Goal: Task Accomplishment & Management: Manage account settings

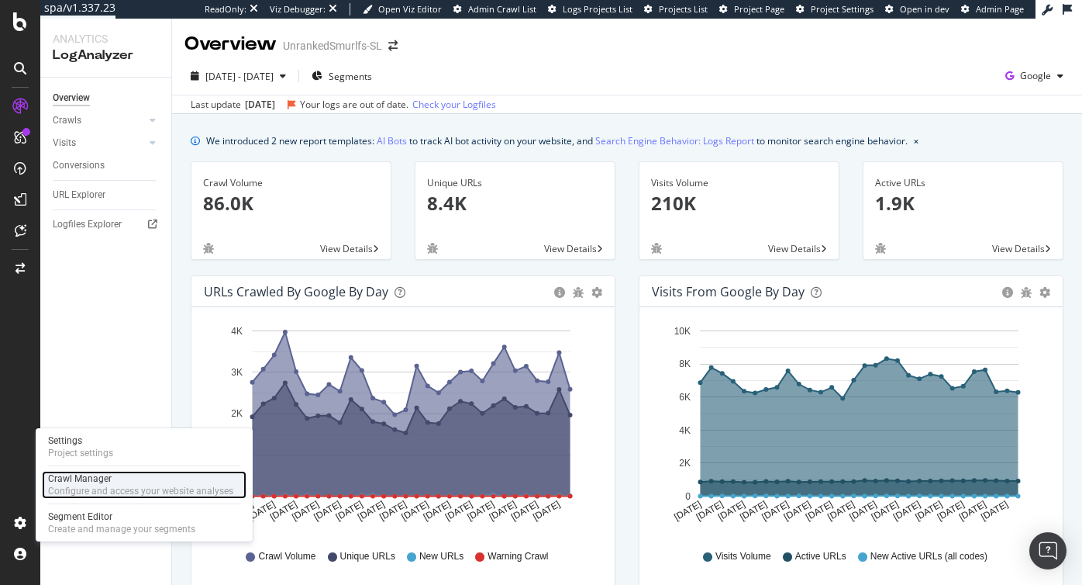
click at [80, 481] on div "Crawl Manager" at bounding box center [140, 478] width 185 height 12
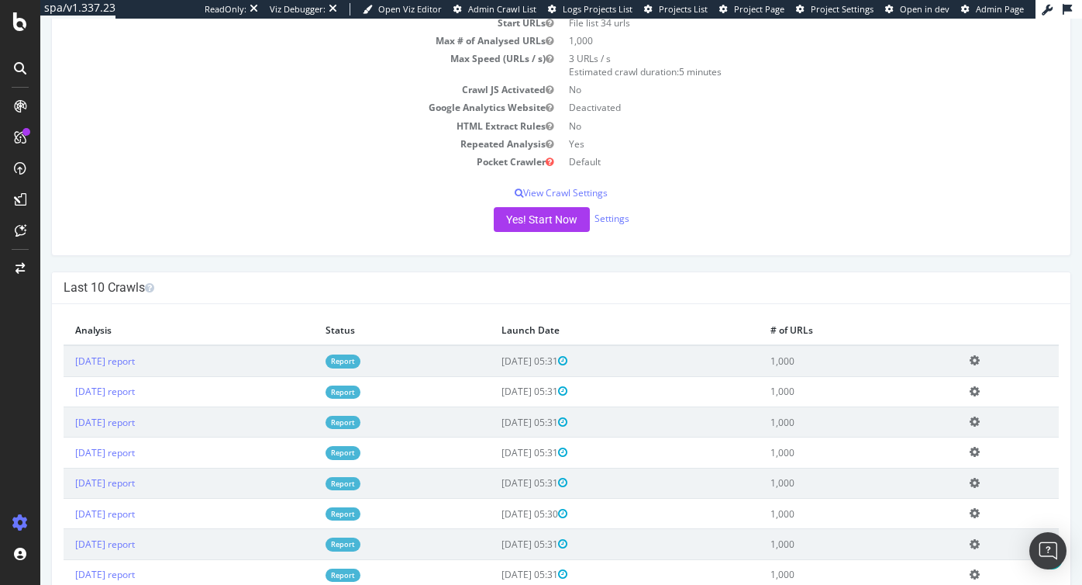
scroll to position [257, 0]
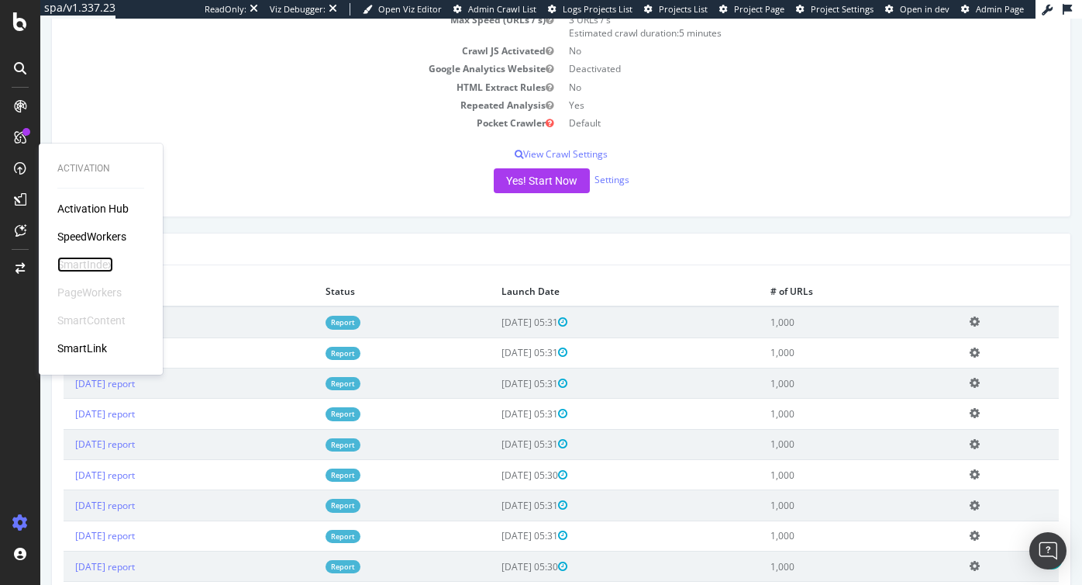
click at [81, 261] on div "SmartIndex" at bounding box center [85, 265] width 56 height 16
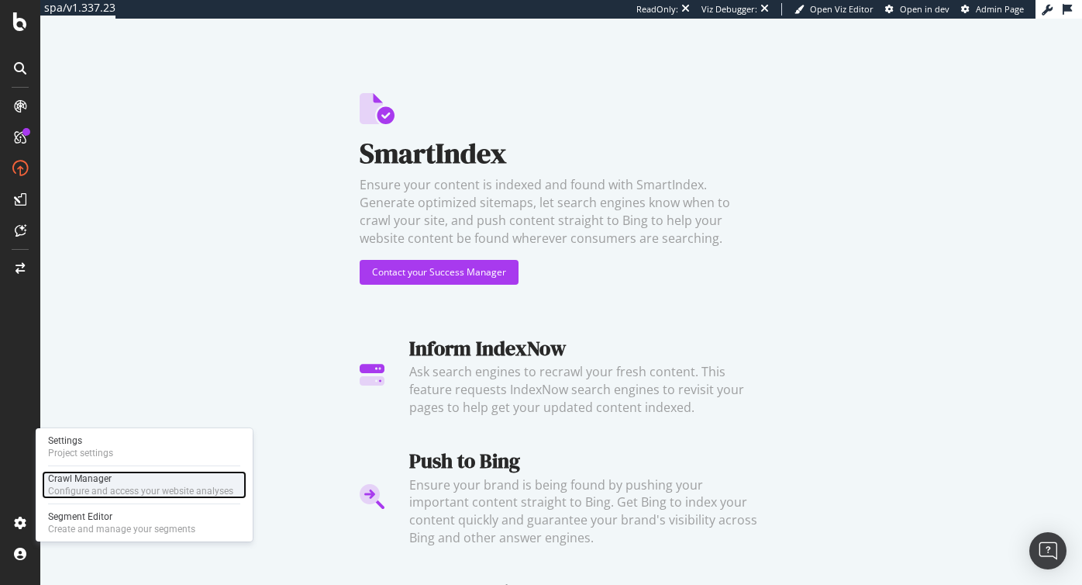
click at [90, 481] on div "Crawl Manager" at bounding box center [140, 478] width 185 height 12
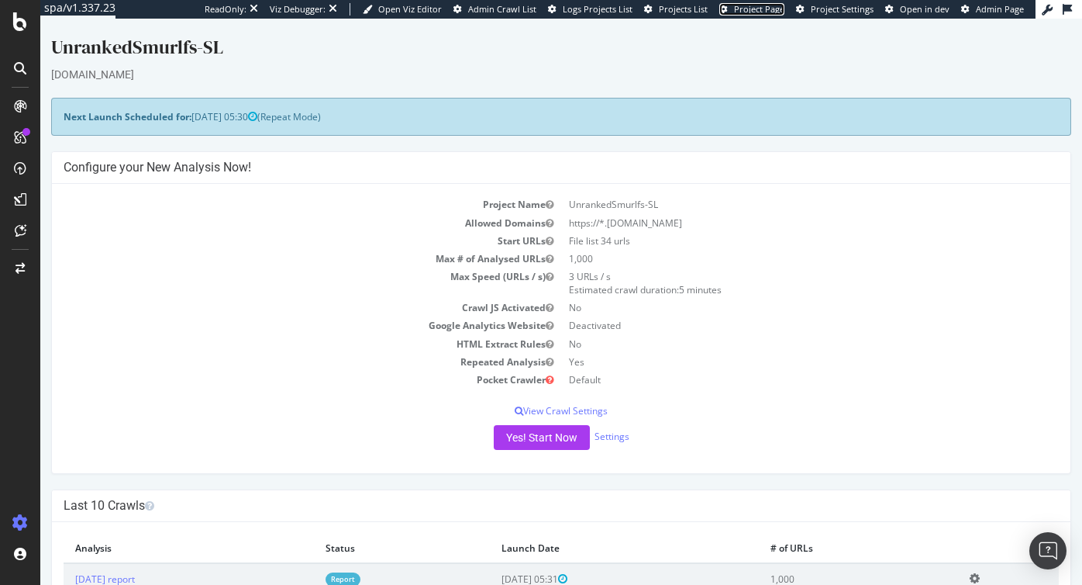
click at [763, 6] on span "Project Page" at bounding box center [759, 9] width 50 height 12
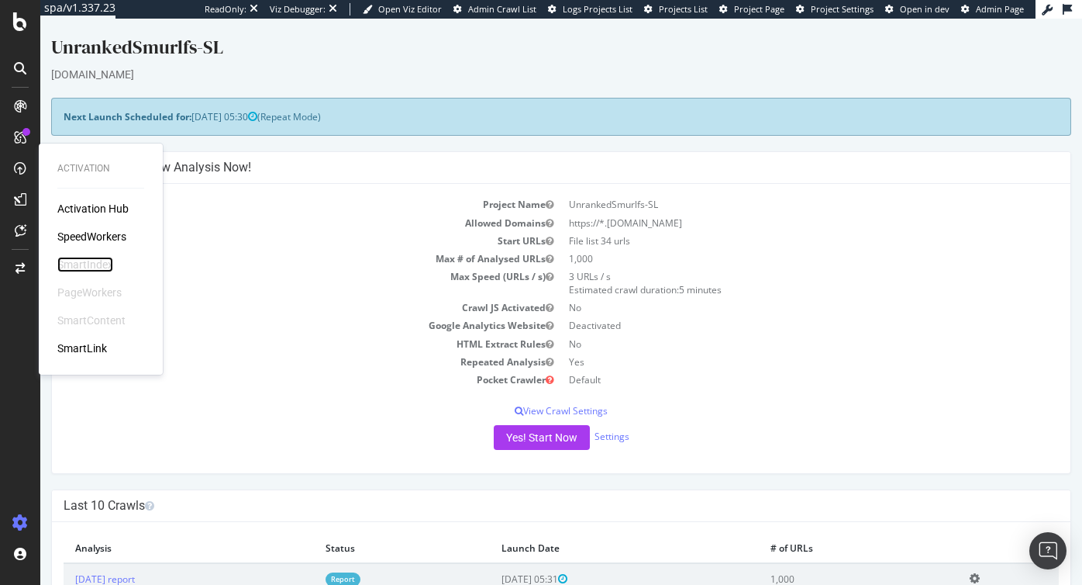
click at [93, 265] on div "SmartIndex" at bounding box center [85, 265] width 56 height 16
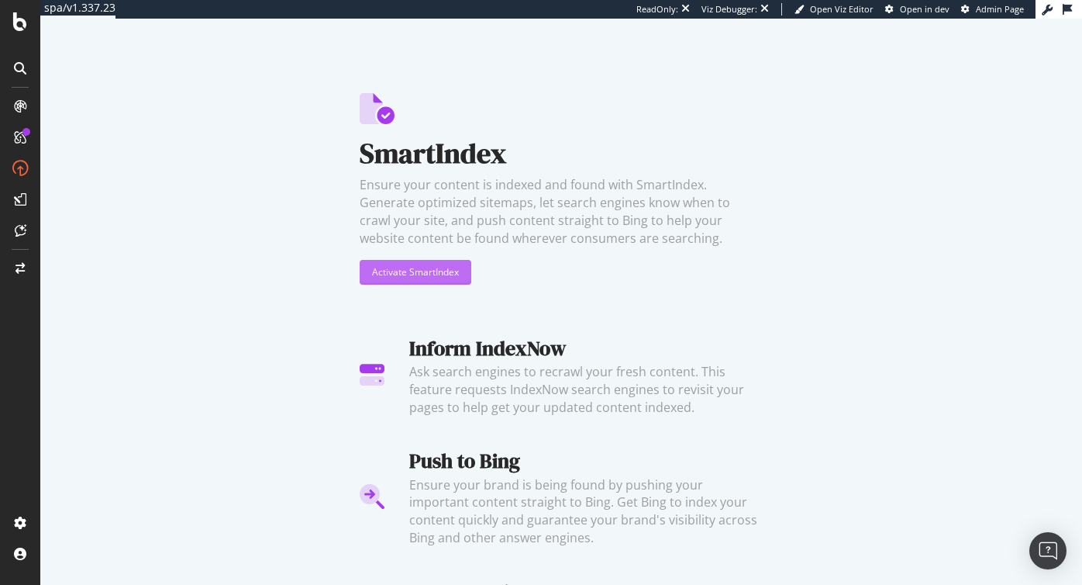
click at [438, 271] on div "Activate SmartIndex" at bounding box center [415, 271] width 87 height 13
click at [423, 267] on div "Activate SmartIndex" at bounding box center [415, 271] width 87 height 13
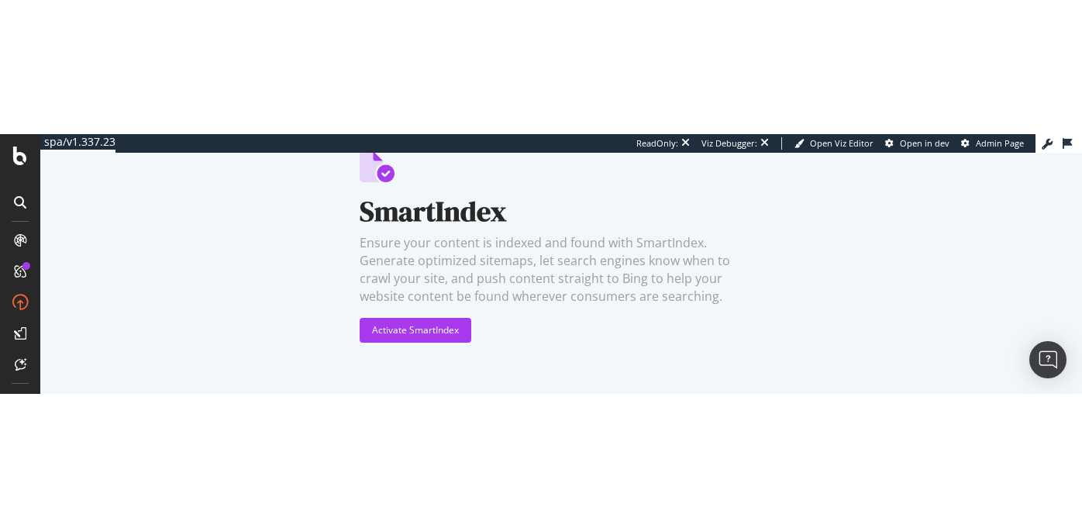
scroll to position [79, 0]
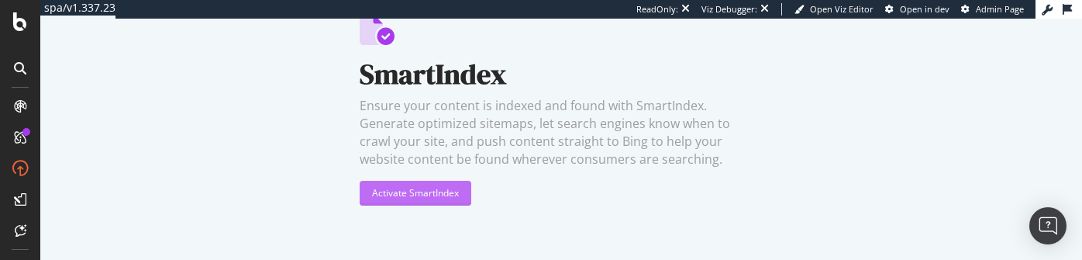
click at [421, 194] on div "Activate SmartIndex" at bounding box center [415, 192] width 87 height 13
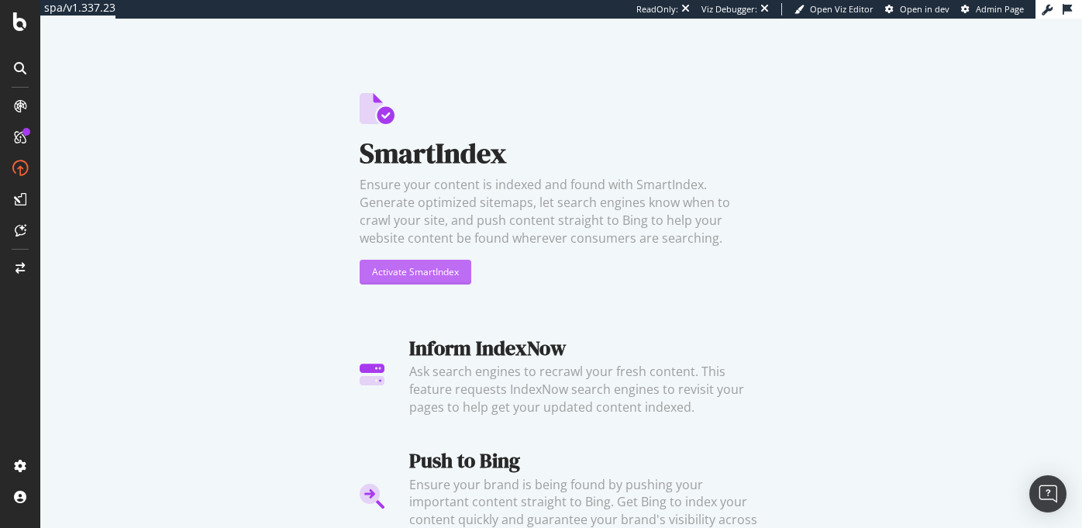
click at [419, 272] on div "Activate SmartIndex" at bounding box center [415, 271] width 87 height 13
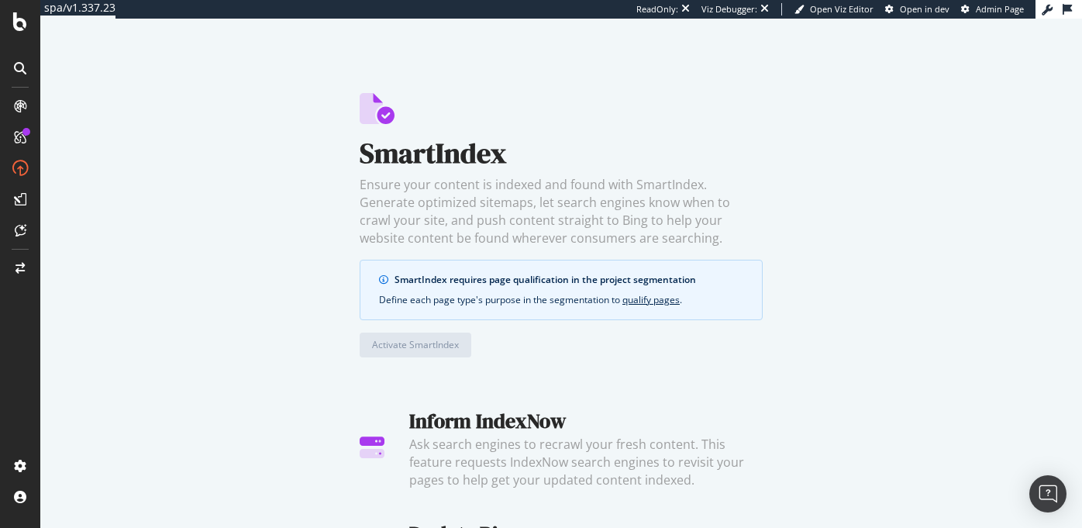
click at [491, 282] on div "SmartIndex requires page qualification in the project segmentation" at bounding box center [569, 280] width 349 height 14
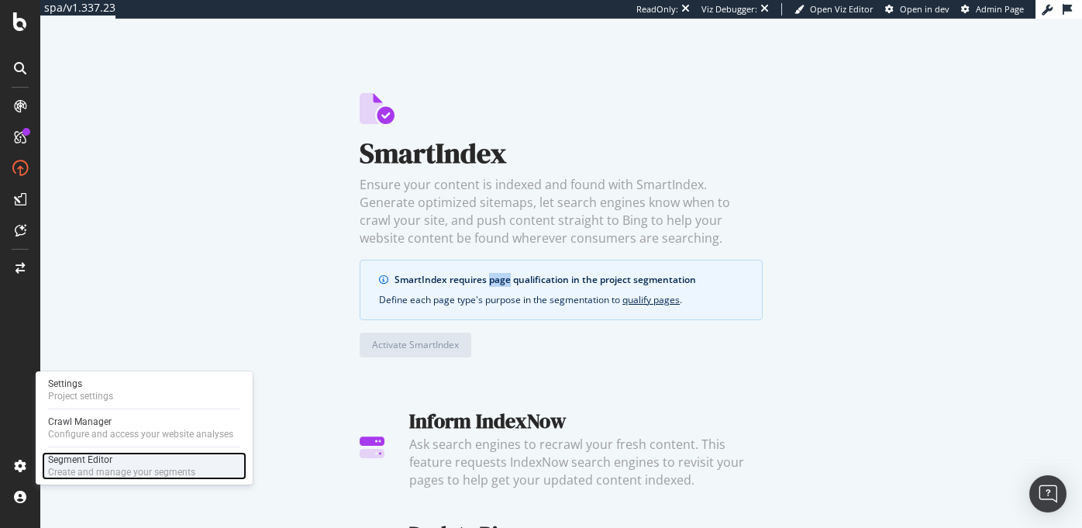
click at [107, 460] on div "Segment Editor" at bounding box center [121, 460] width 147 height 12
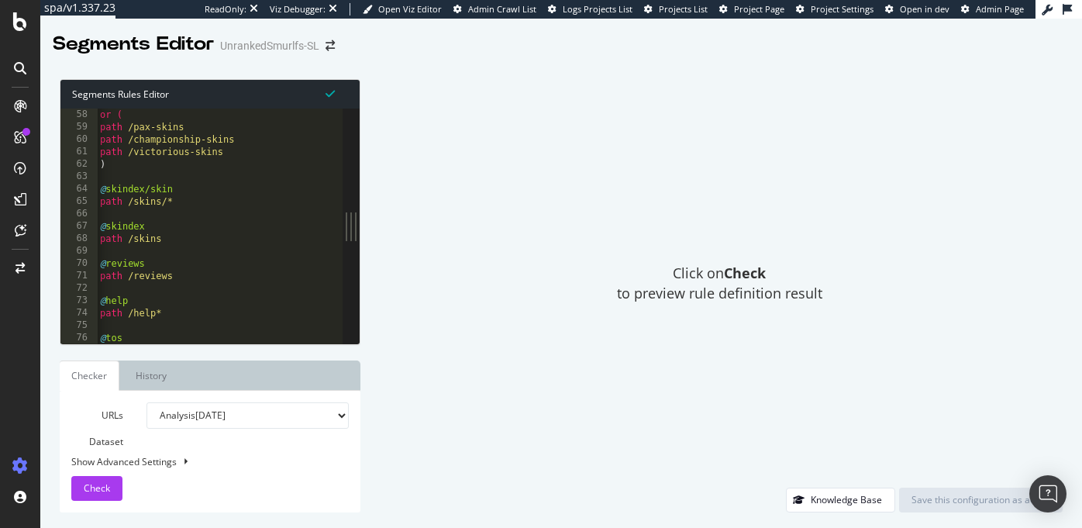
scroll to position [0, 1]
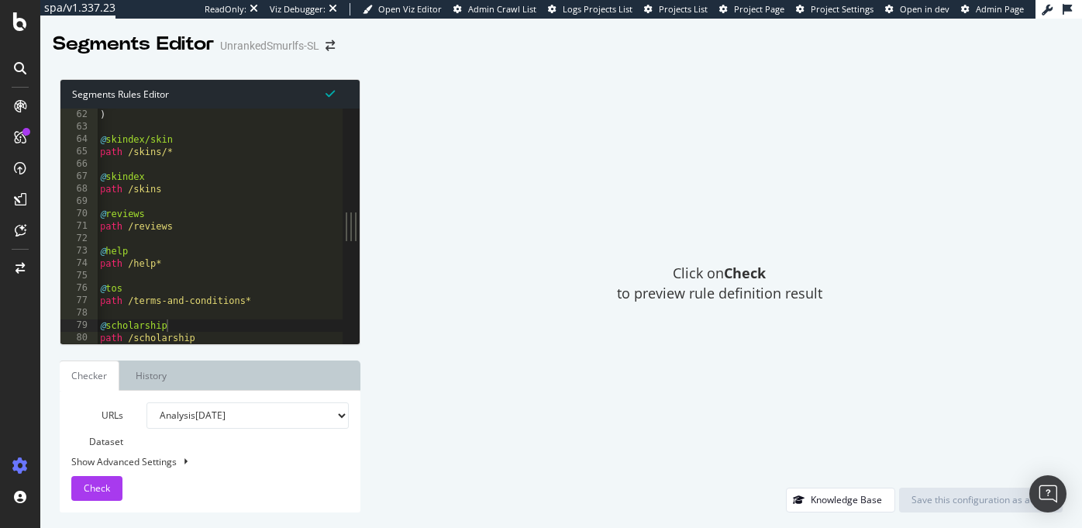
click at [220, 332] on div at bounding box center [276, 337] width 358 height 16
click at [215, 336] on div at bounding box center [276, 337] width 358 height 16
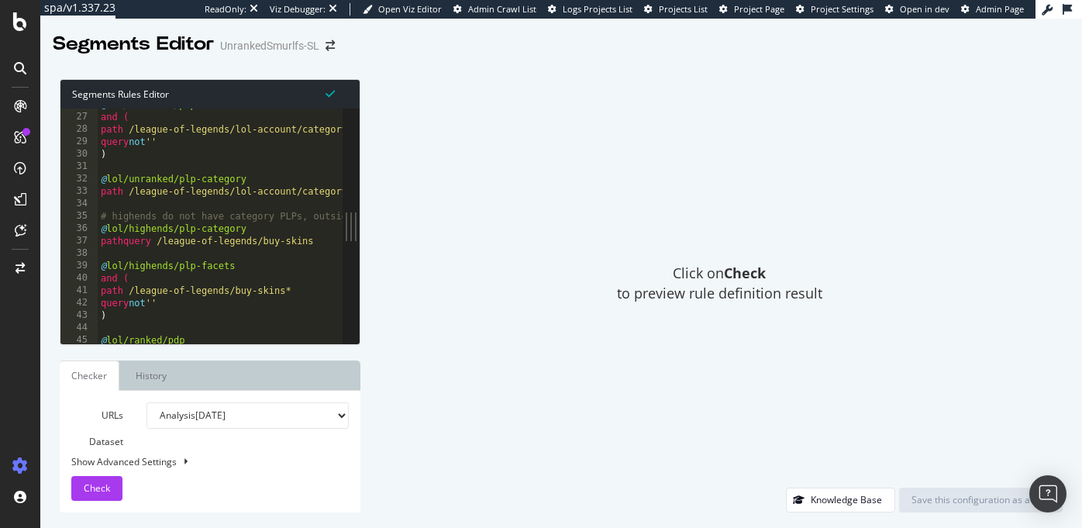
scroll to position [319, 0]
type textarea "path /league-of-legends/lol-account/category/unranked*"
click at [290, 191] on div "@ lol/unranked/plp-facets and ( path /league-of-legends/lol-account/category/un…" at bounding box center [277, 229] width 358 height 260
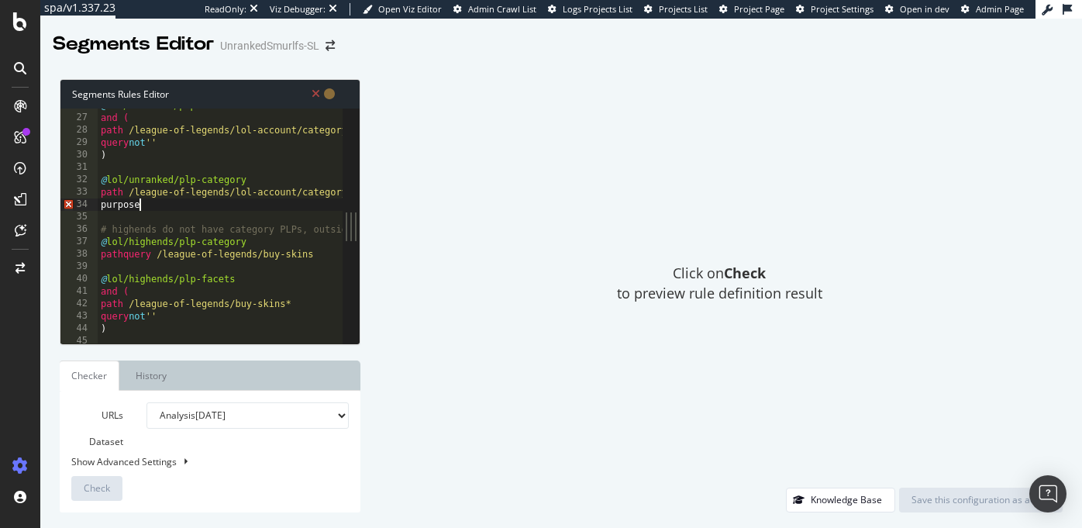
scroll to position [0, 2]
type textarea "purpose listing"
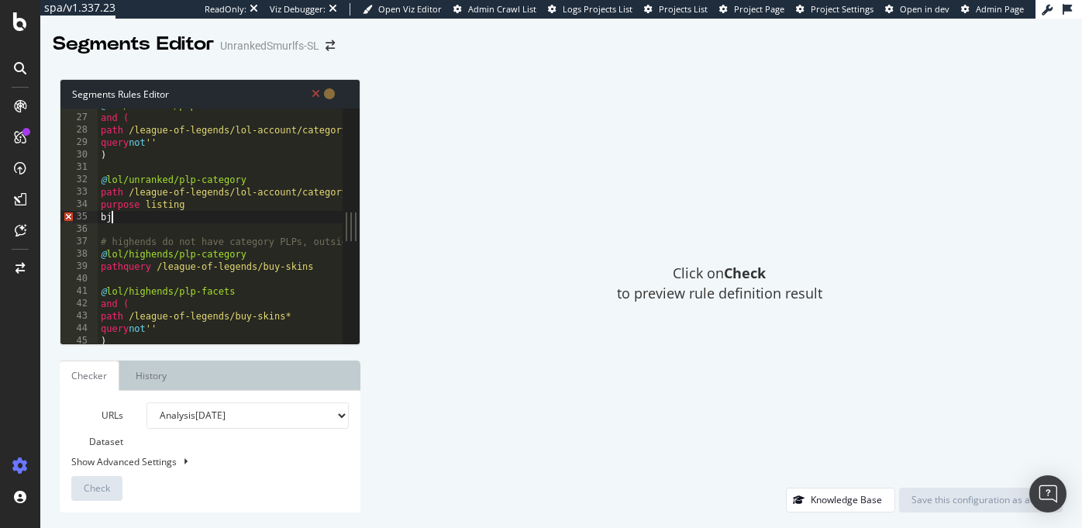
scroll to position [0, 0]
type textarea "b"
type textarea "object category"
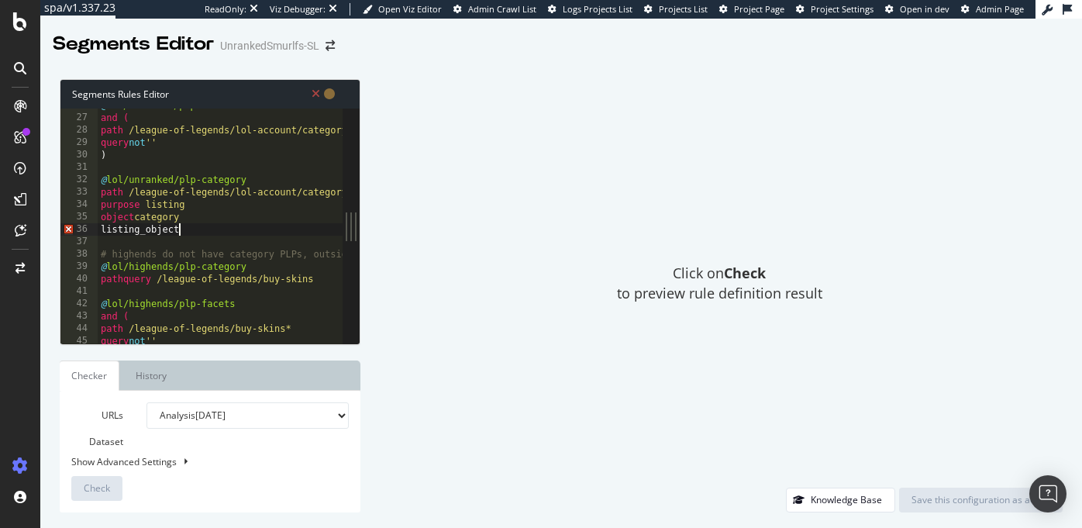
scroll to position [0, 6]
click at [250, 193] on div "@ lol/unranked/plp-facets and ( path /league-of-legends/lol-account/category/un…" at bounding box center [277, 229] width 358 height 260
click at [206, 231] on div "@ lol/unranked/plp-facets and ( path /league-of-legends/lol-account/category/un…" at bounding box center [277, 229] width 358 height 260
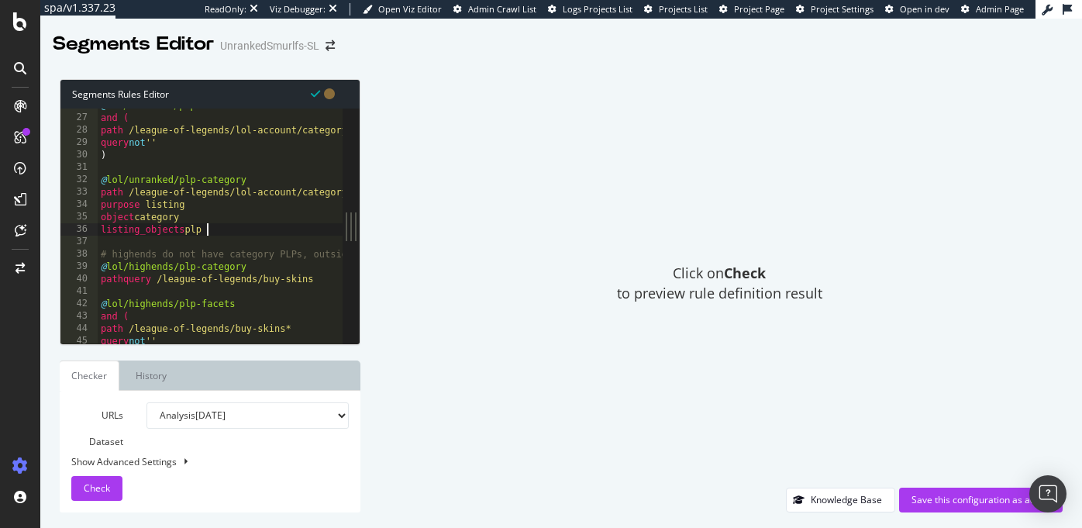
scroll to position [0, 8]
type textarea "listing_objects plp"
click at [930, 498] on div "Save this configuration as active" at bounding box center [981, 499] width 139 height 13
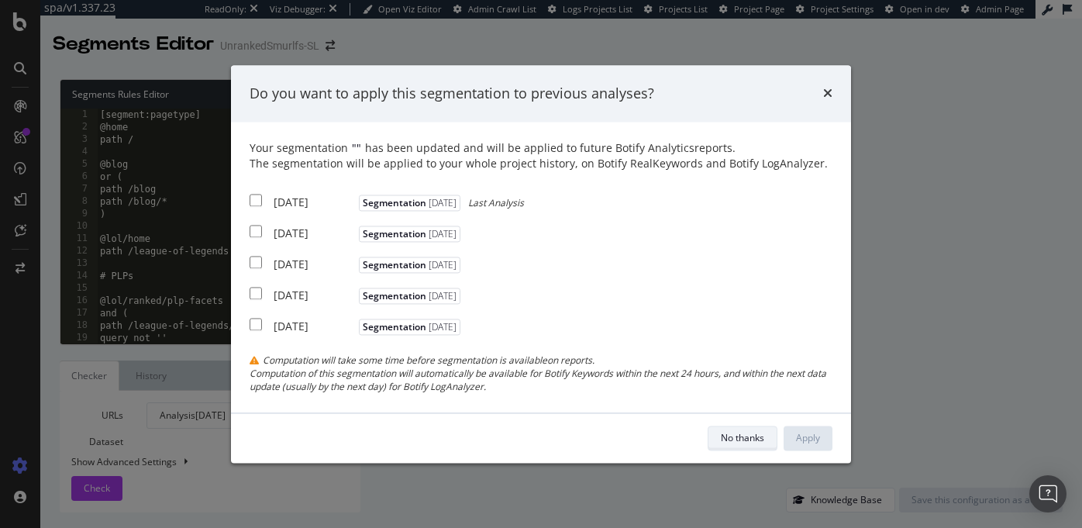
click at [738, 436] on div "No thanks" at bounding box center [742, 437] width 43 height 13
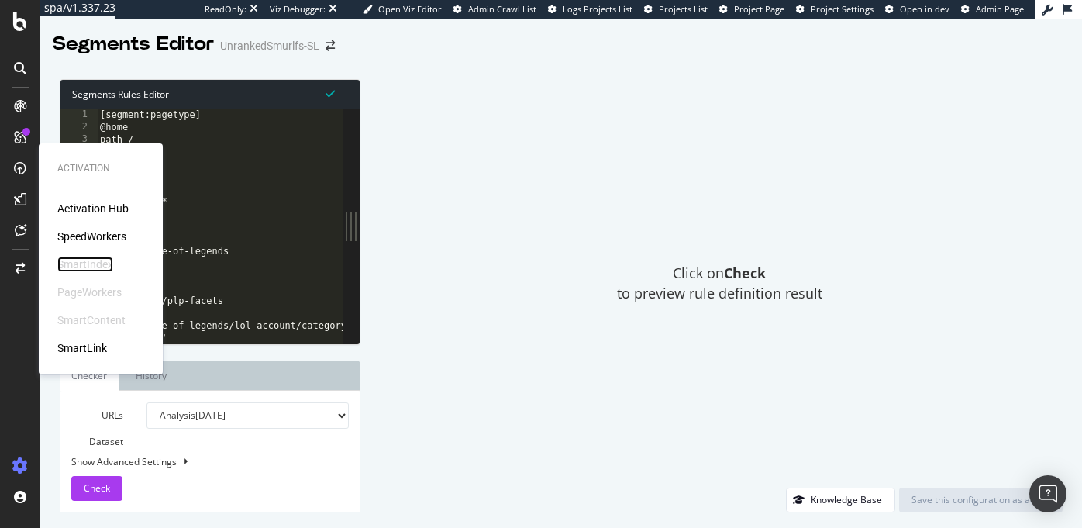
click at [86, 265] on div "SmartIndex" at bounding box center [85, 265] width 56 height 16
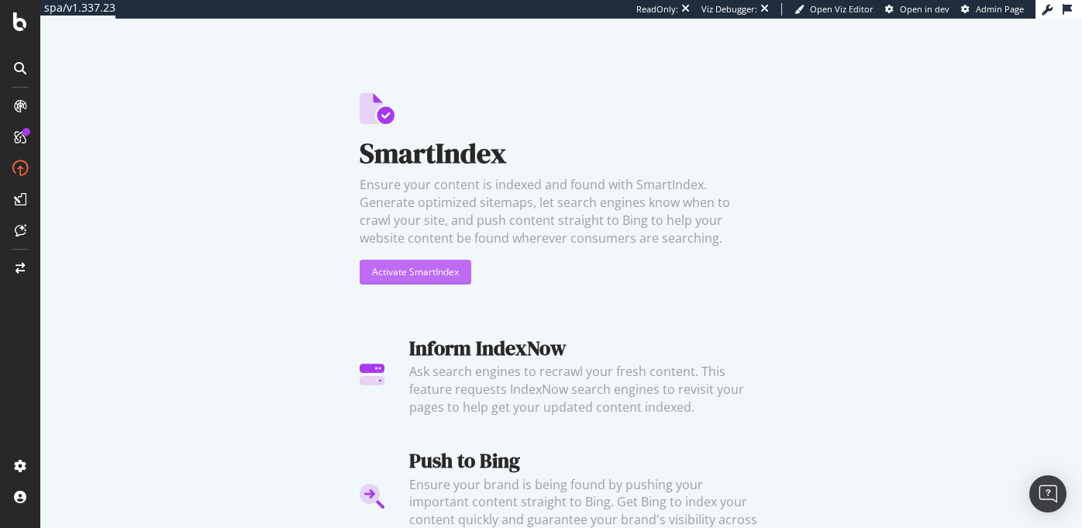
click at [438, 272] on div "Activate SmartIndex" at bounding box center [415, 271] width 87 height 13
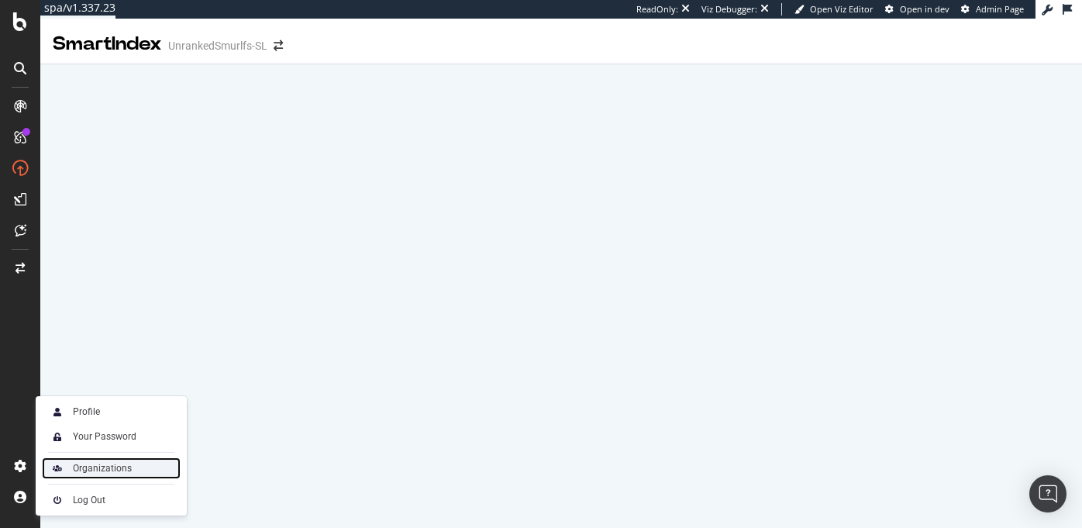
click at [87, 472] on div "Organizations" at bounding box center [102, 468] width 59 height 12
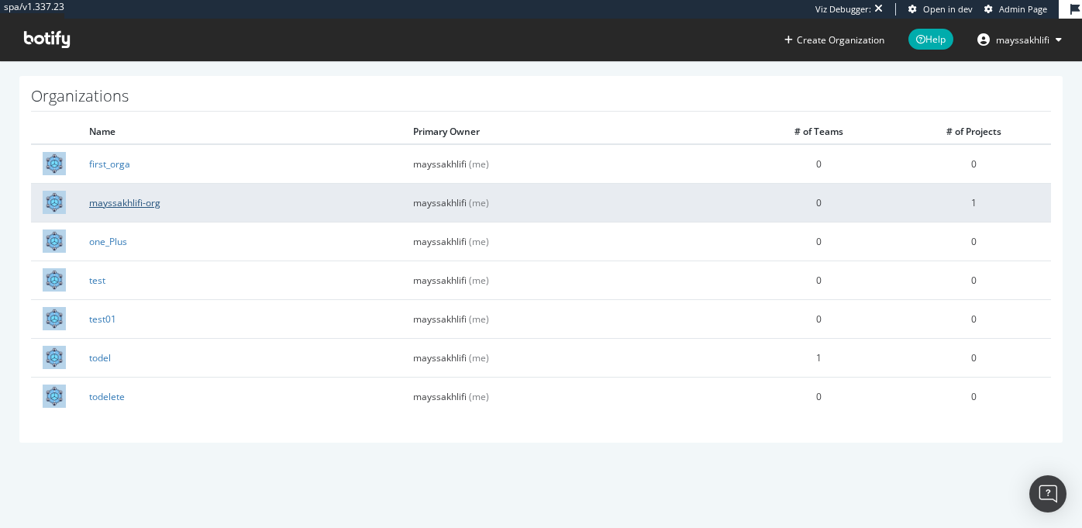
click at [126, 202] on link "mayssakhlifi-org" at bounding box center [124, 202] width 71 height 13
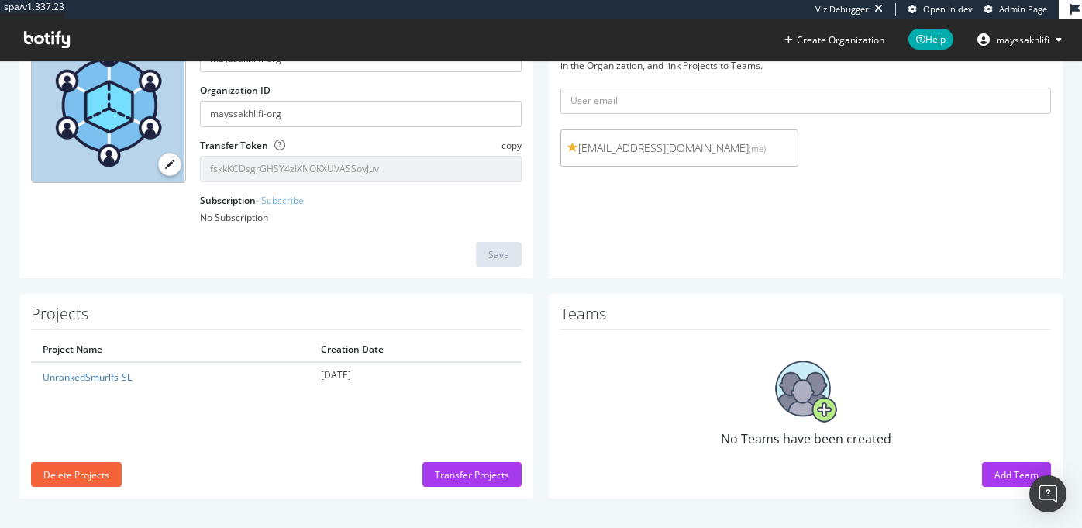
scroll to position [140, 0]
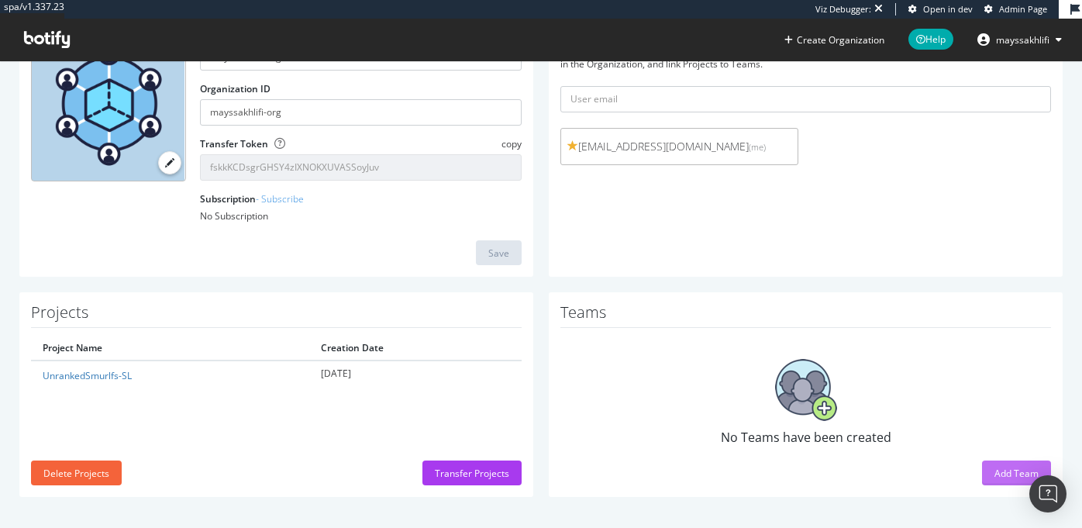
click at [998, 472] on div "Add Team" at bounding box center [1017, 473] width 44 height 13
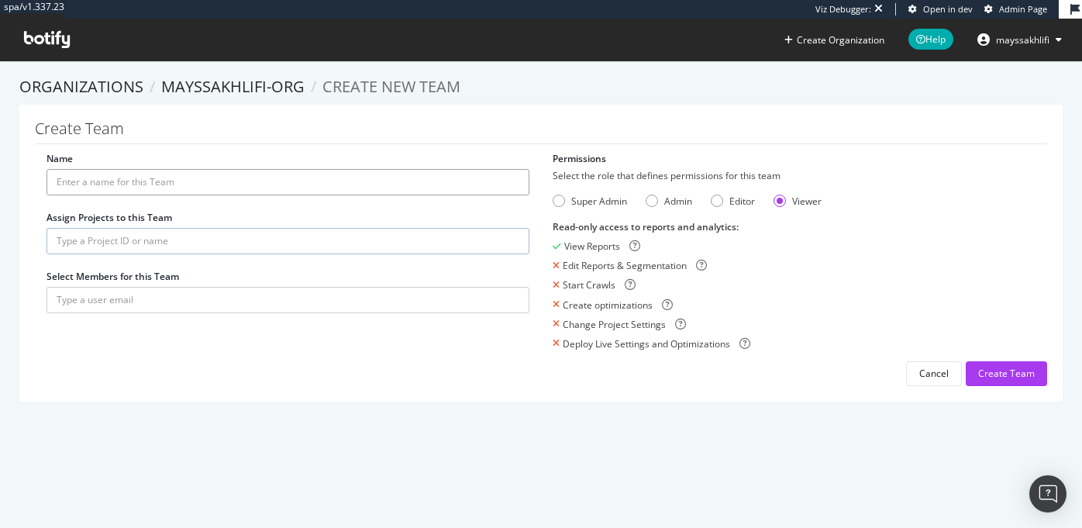
click at [287, 185] on input "Name" at bounding box center [288, 182] width 483 height 26
type input "team_test"
click at [260, 250] on input "text" at bounding box center [288, 241] width 483 height 26
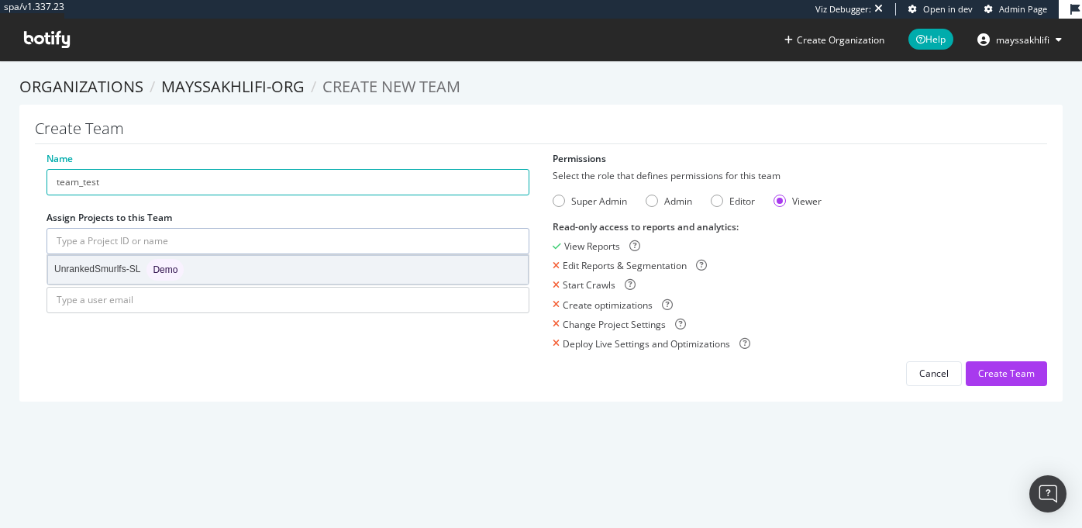
click at [188, 272] on div "UnrankedSmurlfs-SL Demo" at bounding box center [288, 270] width 480 height 28
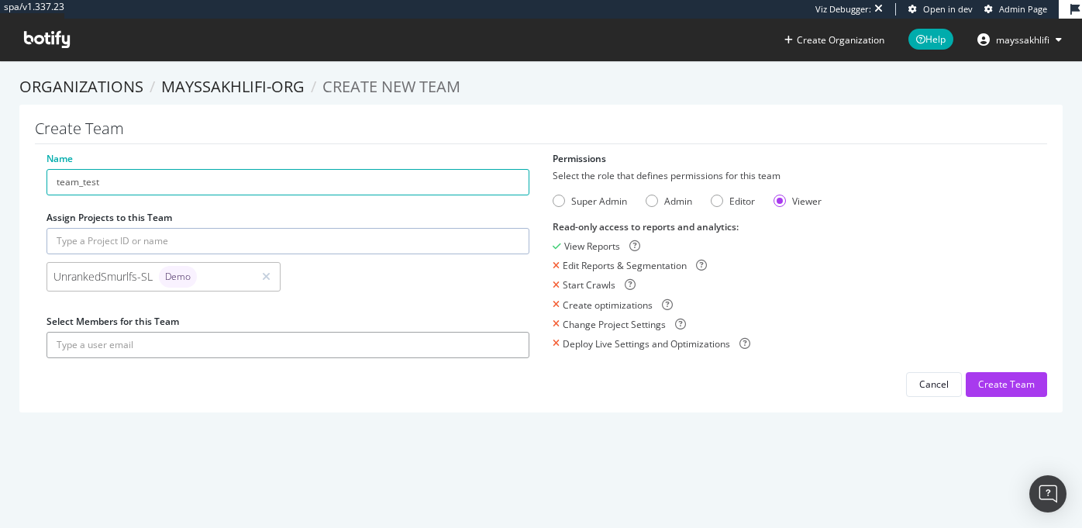
click at [301, 344] on input "text" at bounding box center [288, 345] width 483 height 26
type input "qa@test.com"
click at [503, 332] on button "submit" at bounding box center [516, 345] width 26 height 26
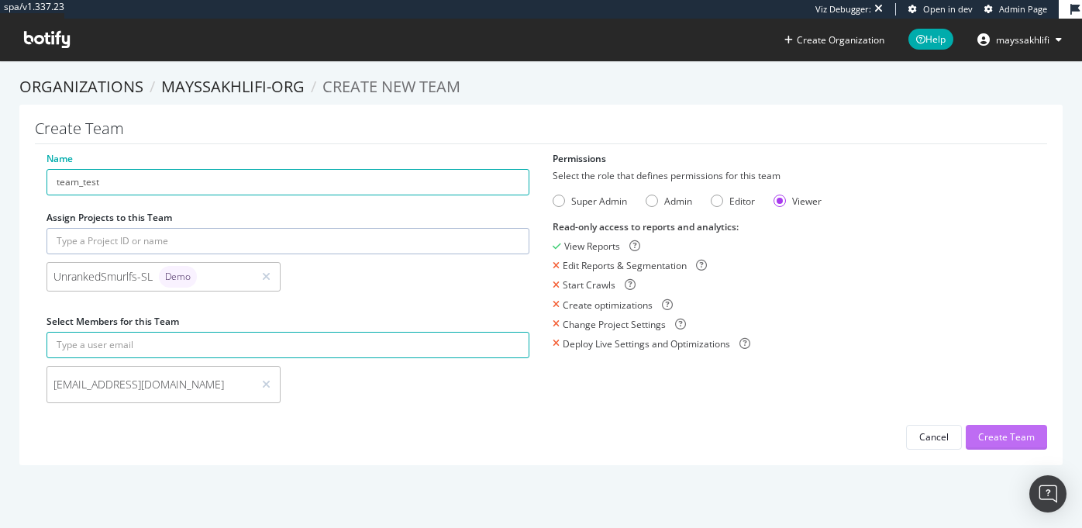
click at [993, 434] on div "Create Team" at bounding box center [1006, 436] width 57 height 13
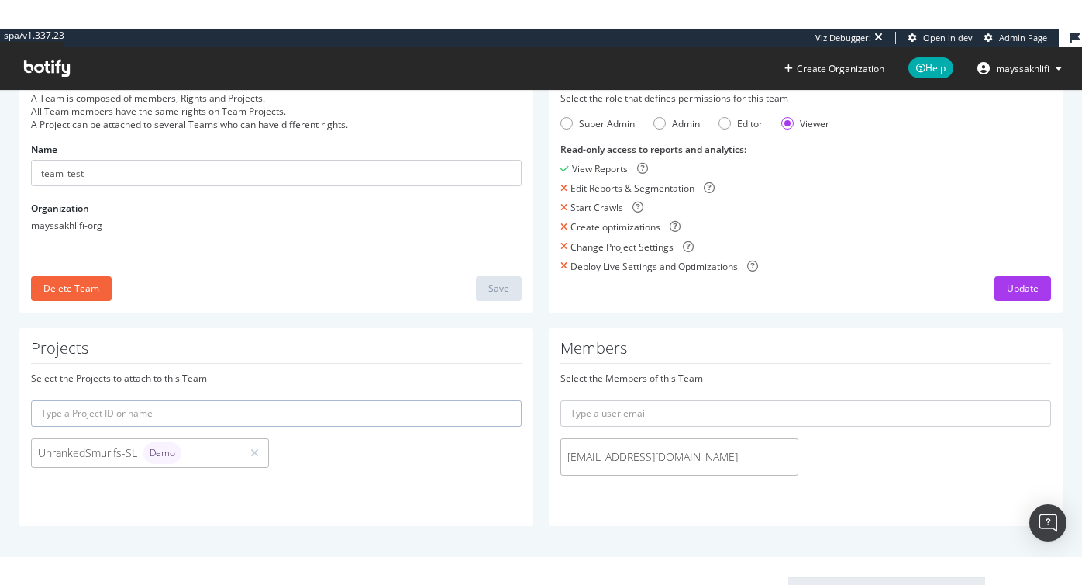
scroll to position [29, 0]
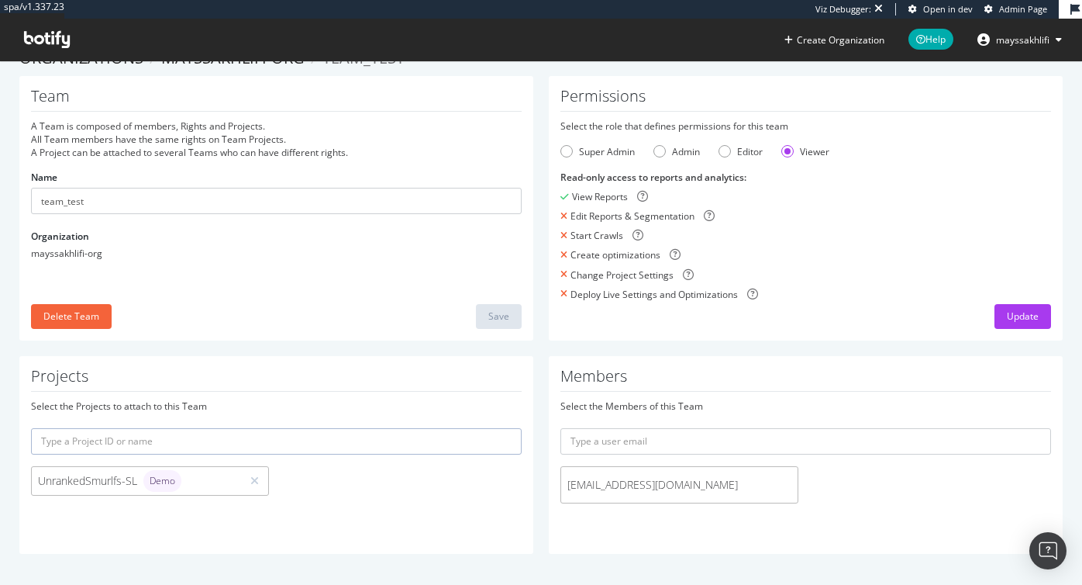
click at [1002, 43] on span "mayssakhlifi" at bounding box center [1022, 39] width 53 height 13
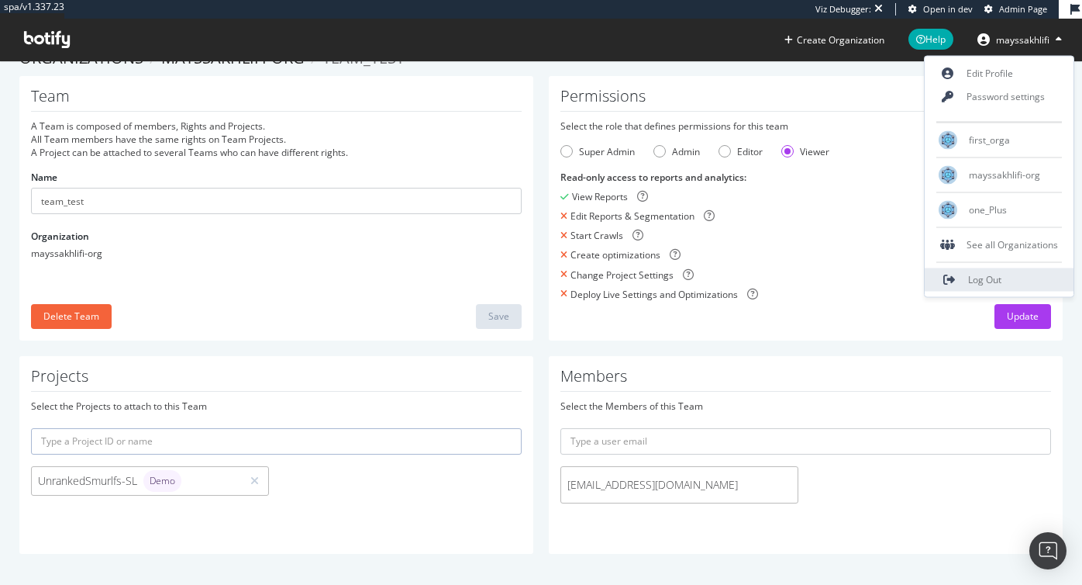
click at [955, 280] on icon at bounding box center [950, 279] width 13 height 1
